Goal: Transaction & Acquisition: Purchase product/service

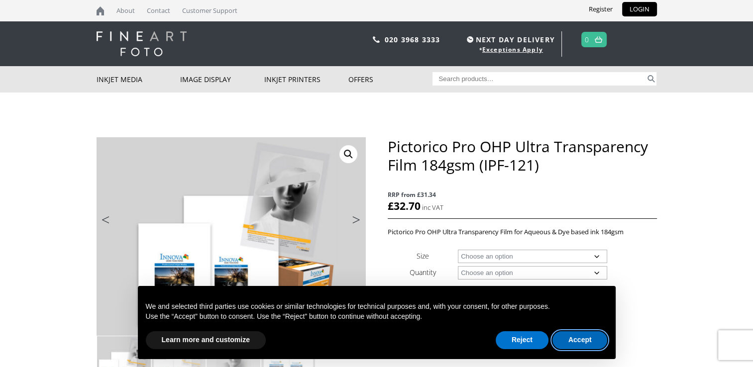
click at [578, 341] on button "Accept" at bounding box center [579, 340] width 55 height 18
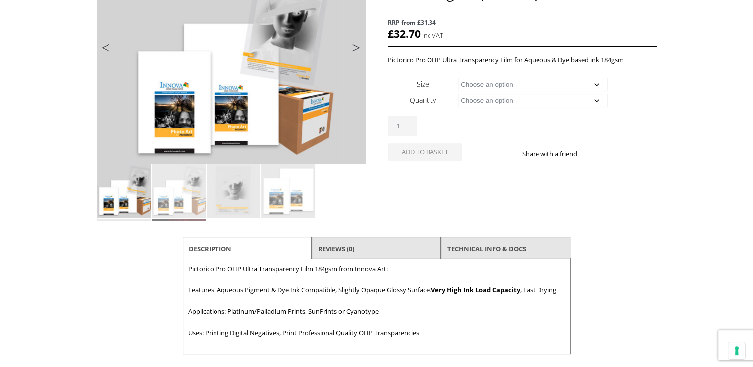
scroll to position [60, 0]
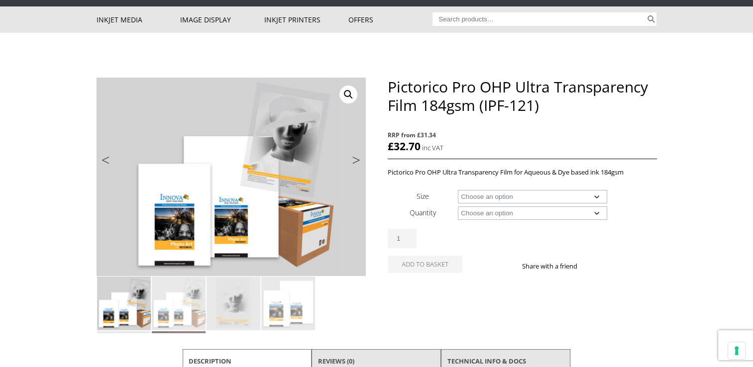
click at [595, 194] on select "Choose an option A4 Sheet A3+ Sheet 17" Wide Roll 24" Wide Roll 44" Wide Roll" at bounding box center [532, 196] width 149 height 13
click at [458, 190] on select "Choose an option A4 Sheet A3+ Sheet 17" Wide Roll 24" Wide Roll 44" Wide Roll" at bounding box center [532, 196] width 149 height 13
select select "a4-sheet"
click at [591, 209] on select "Choose an option 20 Sheets" at bounding box center [532, 212] width 149 height 13
select select "20-sheets"
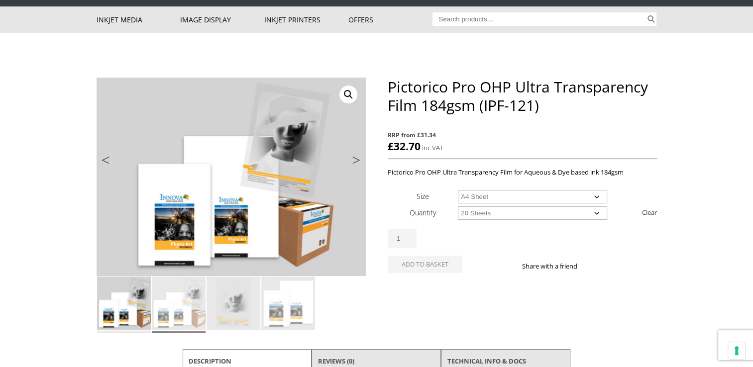
click at [458, 206] on select "Choose an option 20 Sheets" at bounding box center [532, 212] width 149 height 13
select select "a4-sheet"
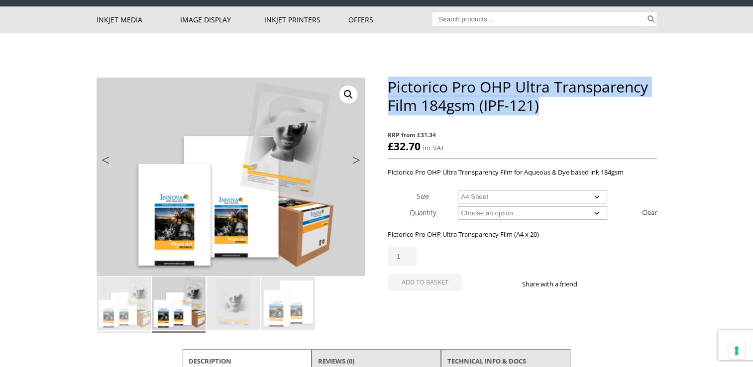
drag, startPoint x: 389, startPoint y: 85, endPoint x: 585, endPoint y: 99, distance: 196.5
click at [585, 99] on h1 "Pictorico Pro OHP Ultra Transparency Film 184gsm (IPF-121)" at bounding box center [522, 96] width 269 height 37
click at [501, 89] on h1 "Pictorico Pro OHP Ultra Transparency Film 184gsm (IPF-121)" at bounding box center [522, 96] width 269 height 37
drag, startPoint x: 390, startPoint y: 86, endPoint x: 650, endPoint y: 84, distance: 259.7
click at [650, 84] on h1 "Pictorico Pro OHP Ultra Transparency Film 184gsm (IPF-121)" at bounding box center [522, 96] width 269 height 37
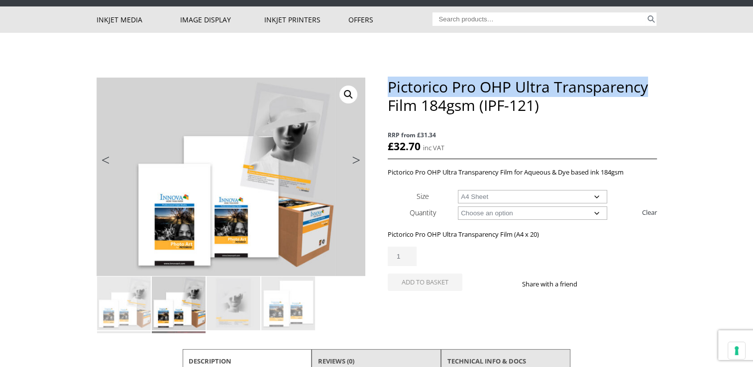
drag, startPoint x: 650, startPoint y: 84, endPoint x: 637, endPoint y: 86, distance: 12.6
click at [637, 86] on h1 "Pictorico Pro OHP Ultra Transparency Film 184gsm (IPF-121)" at bounding box center [522, 96] width 269 height 37
copy h1 "Pictorico Pro OHP Ultra Transparency"
